Goal: Transaction & Acquisition: Download file/media

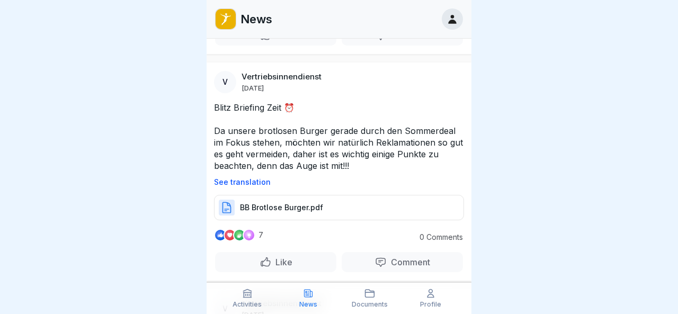
scroll to position [1078, 0]
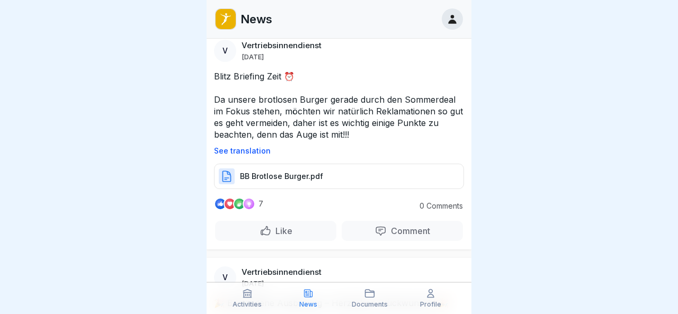
click at [287, 171] on p "BB Brotlose Burger.pdf" at bounding box center [281, 176] width 83 height 11
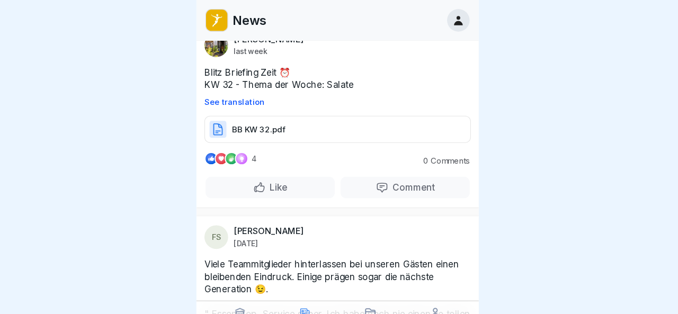
scroll to position [2716, 0]
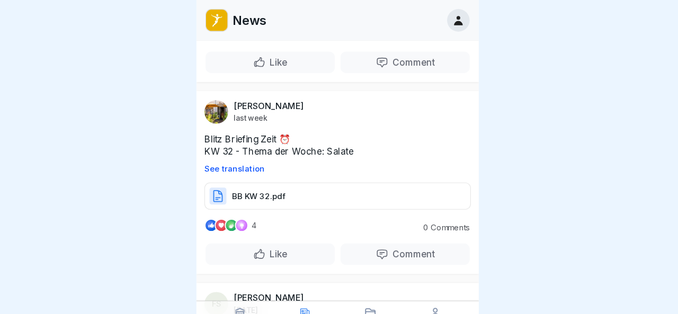
click at [276, 178] on p "BB KW 32.pdf" at bounding box center [265, 183] width 50 height 11
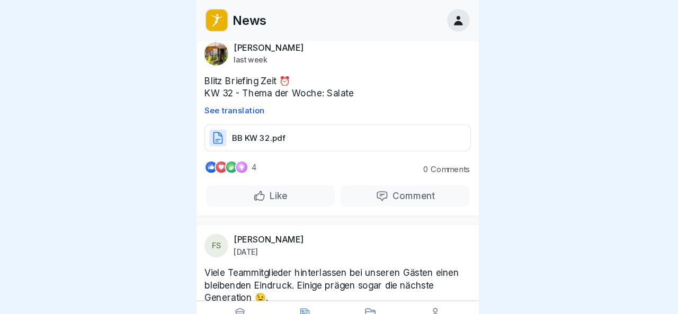
scroll to position [2775, 0]
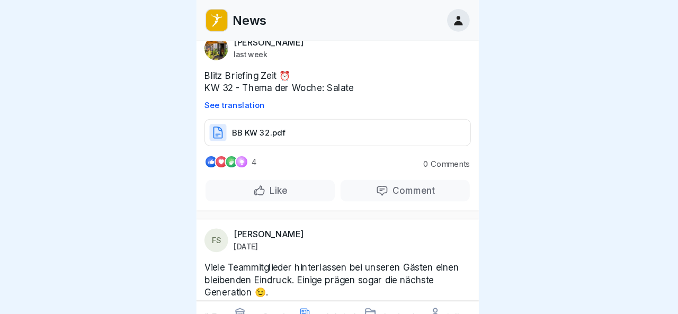
click at [267, 119] on p "BB KW 32.pdf" at bounding box center [265, 124] width 50 height 11
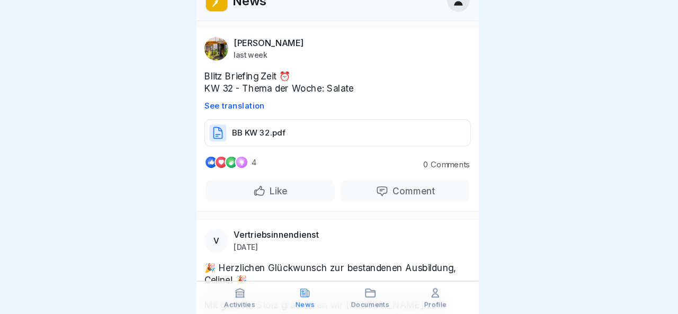
scroll to position [3747, 0]
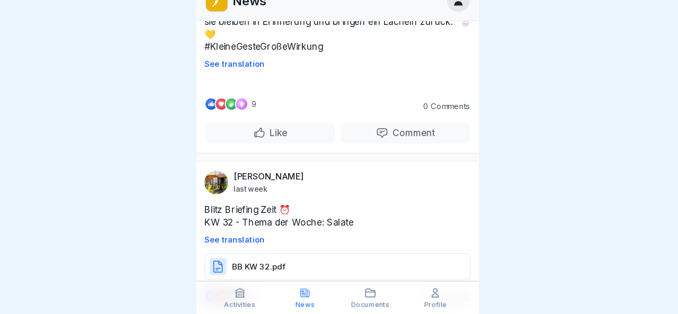
scroll to position [4840, 0]
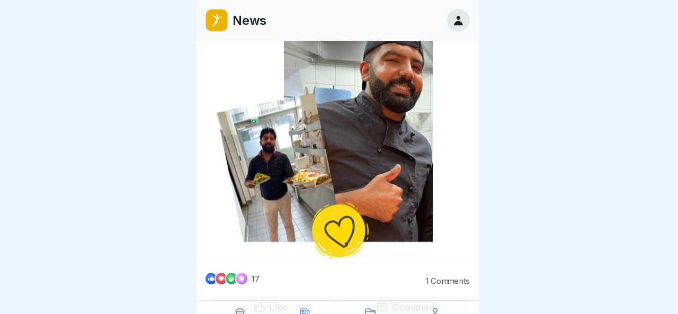
scroll to position [6272, 0]
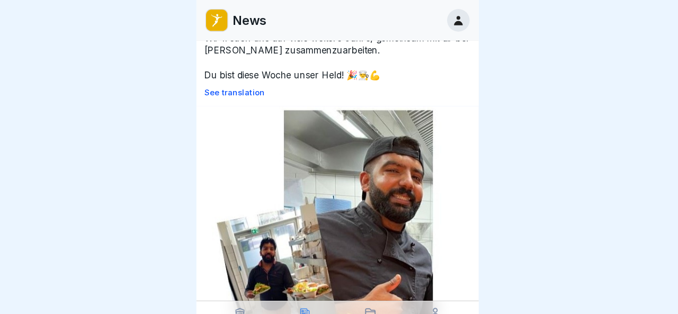
scroll to position [6391, 0]
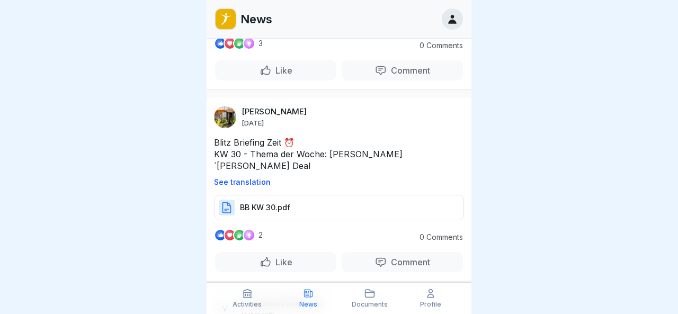
scroll to position [14287, 0]
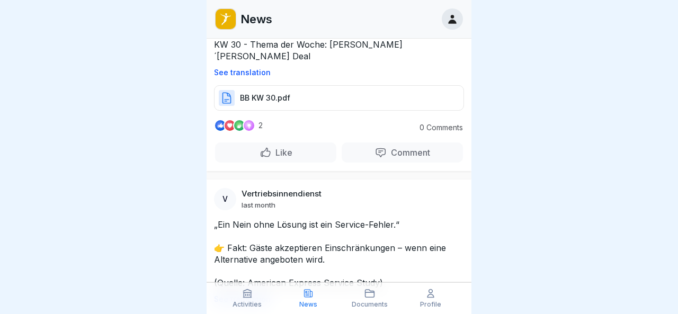
scroll to position [14518, 0]
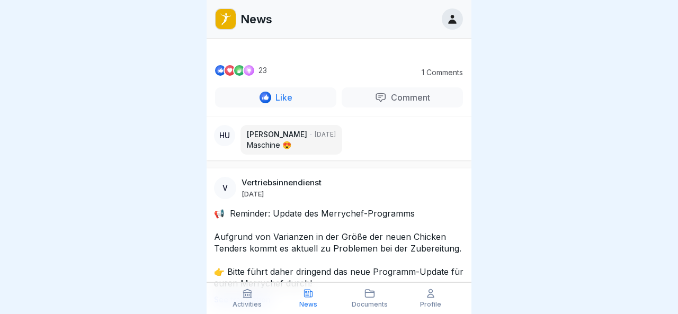
scroll to position [15295, 0]
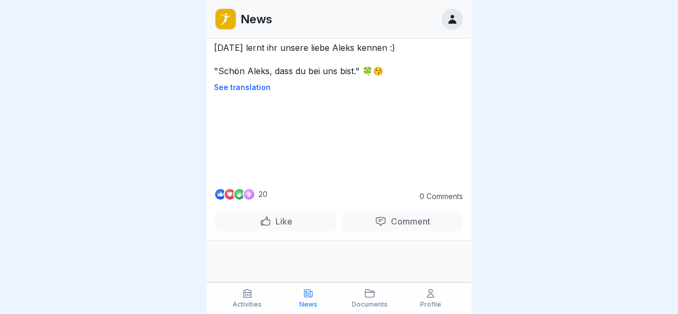
scroll to position [19927, 0]
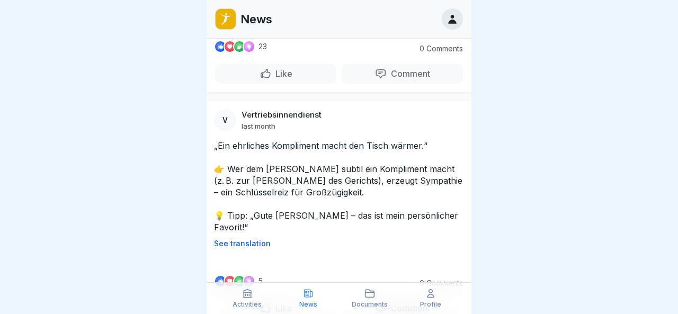
scroll to position [23883, 0]
